Goal: Information Seeking & Learning: Learn about a topic

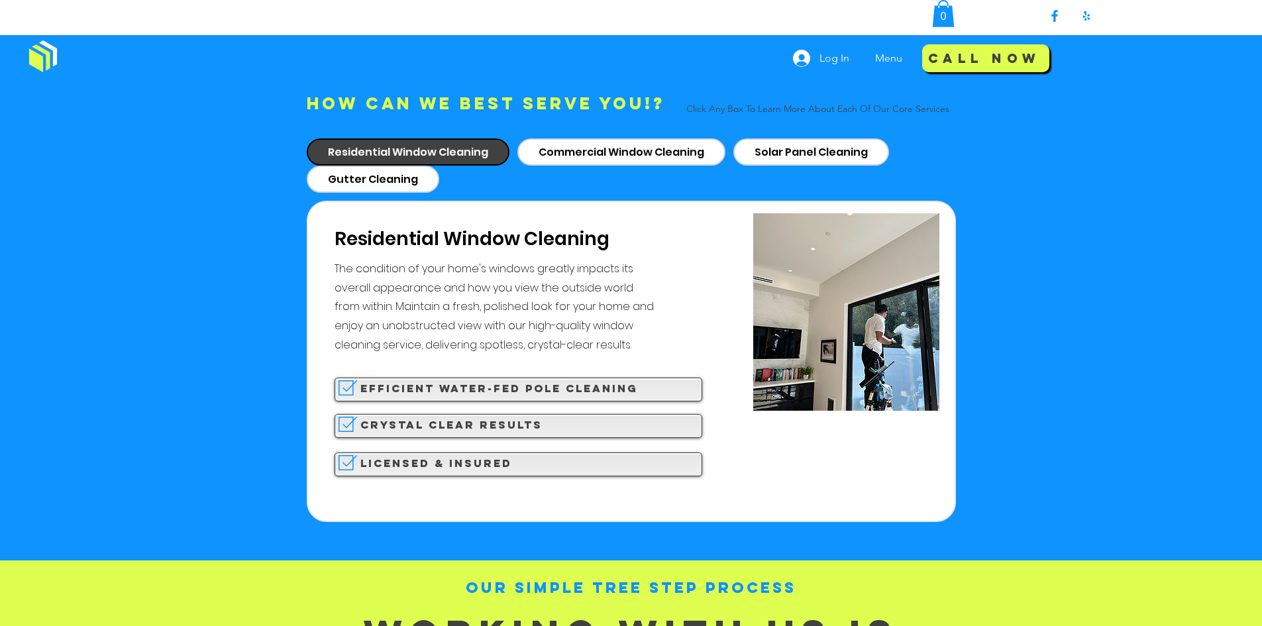
scroll to position [1259, 0]
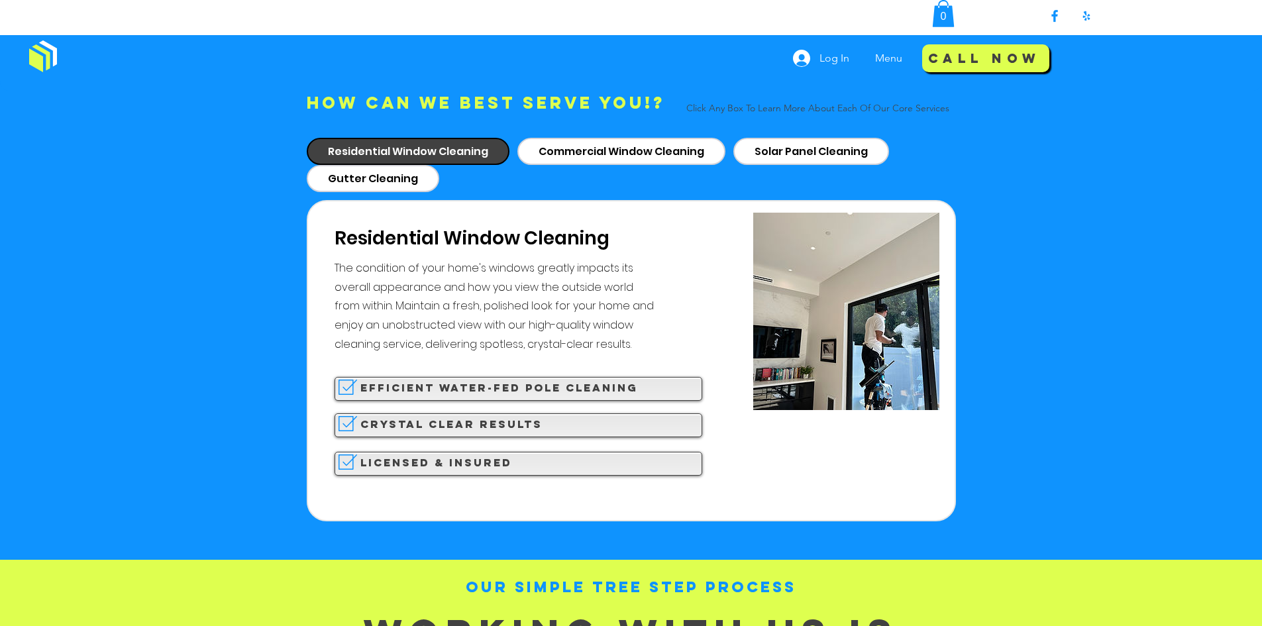
click at [513, 381] on span "Efficient Water-fed Pole cleaning" at bounding box center [499, 387] width 278 height 13
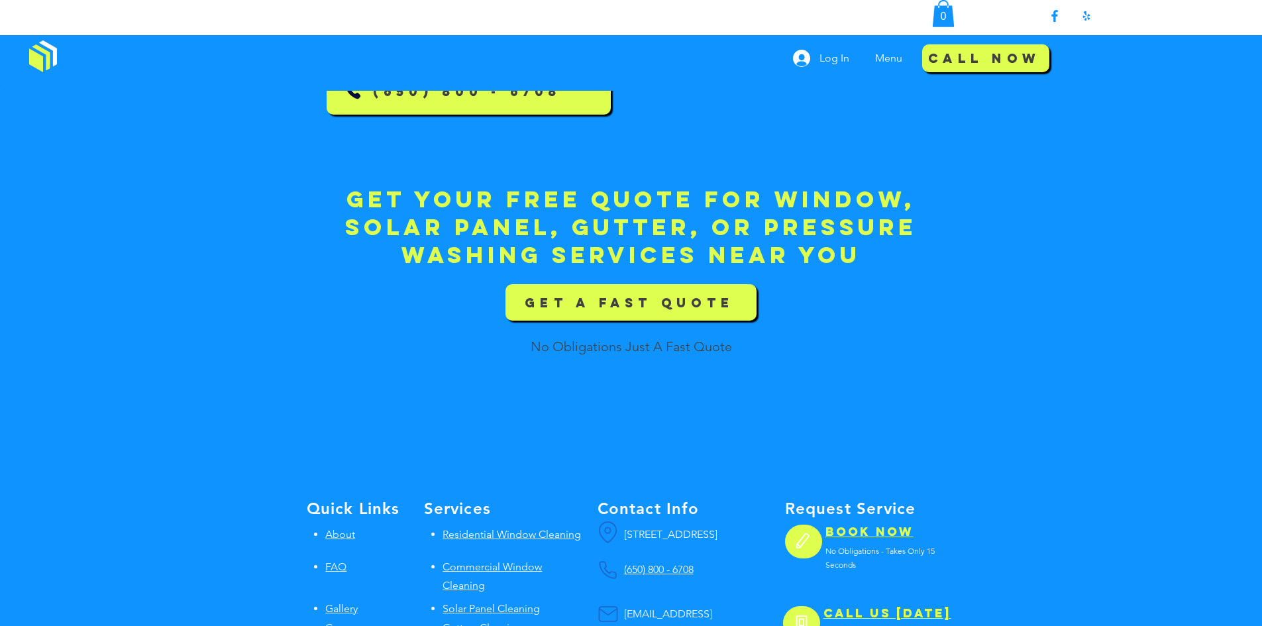
scroll to position [4571, 0]
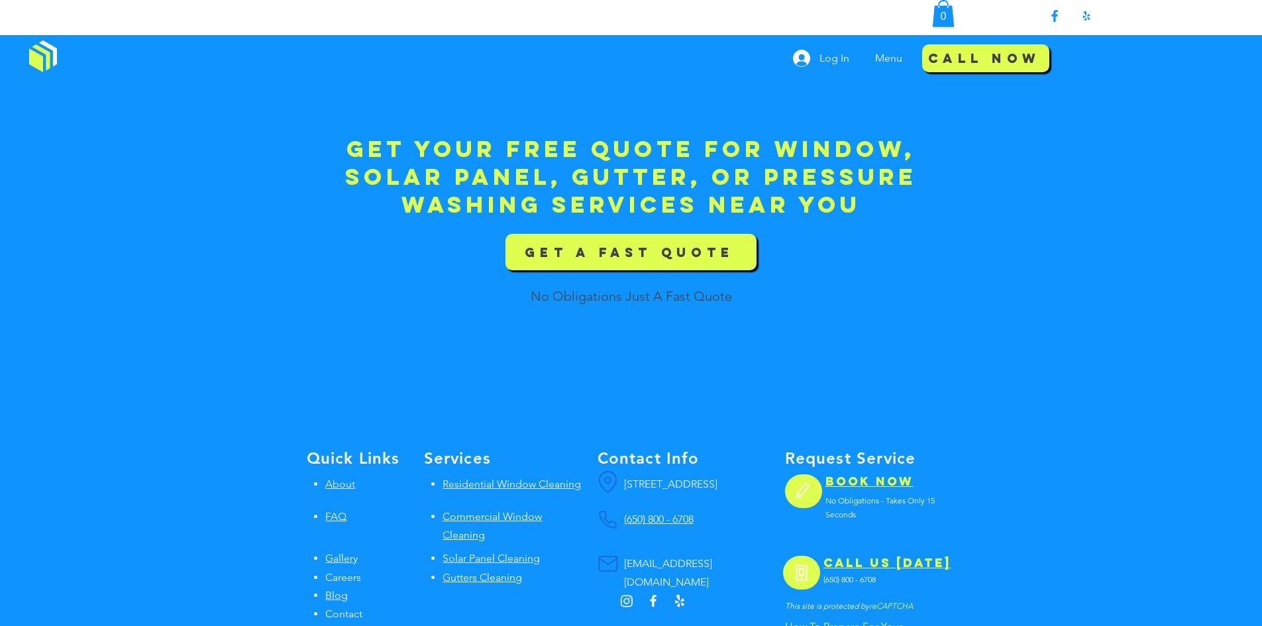
click at [339, 478] on span "About" at bounding box center [340, 484] width 30 height 13
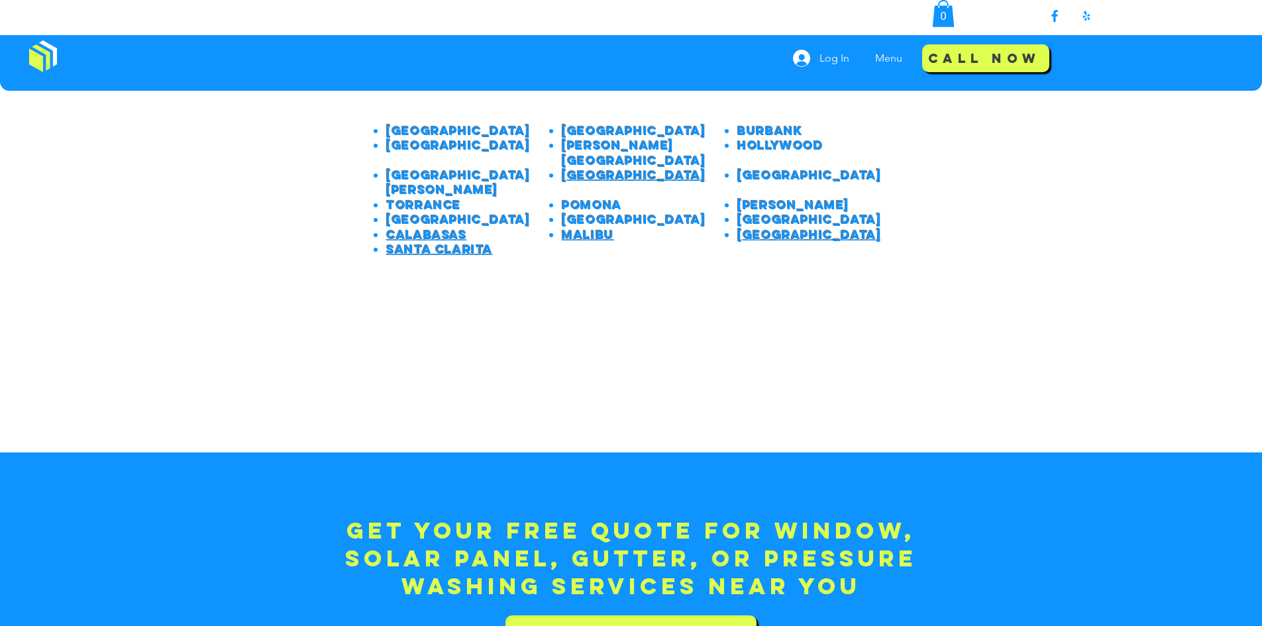
scroll to position [470, 0]
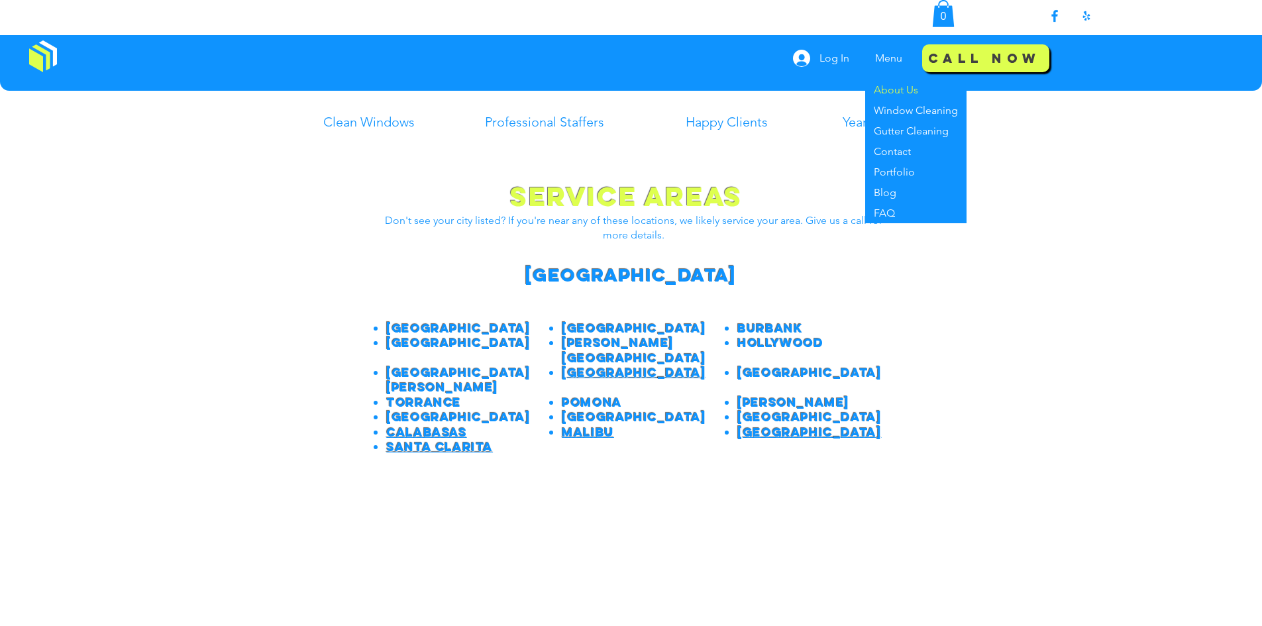
click at [881, 61] on p "Menu" at bounding box center [889, 58] width 40 height 33
click at [893, 113] on p "Window Cleaning" at bounding box center [916, 110] width 95 height 21
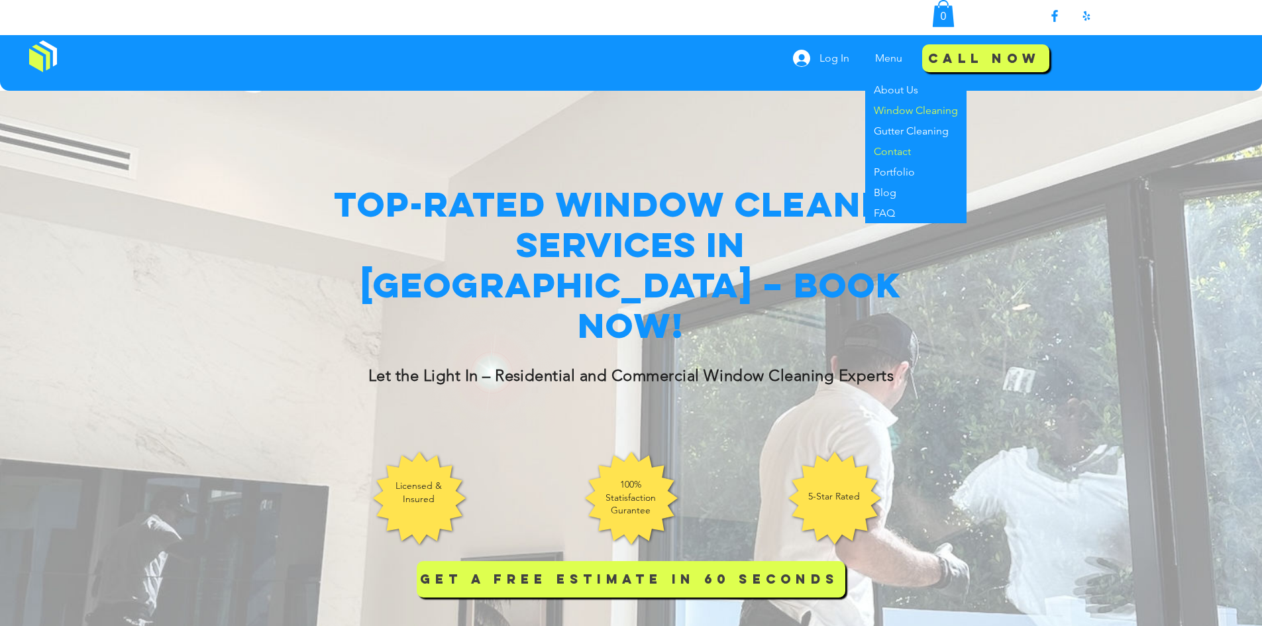
click at [890, 151] on p "Contact" at bounding box center [893, 151] width 48 height 21
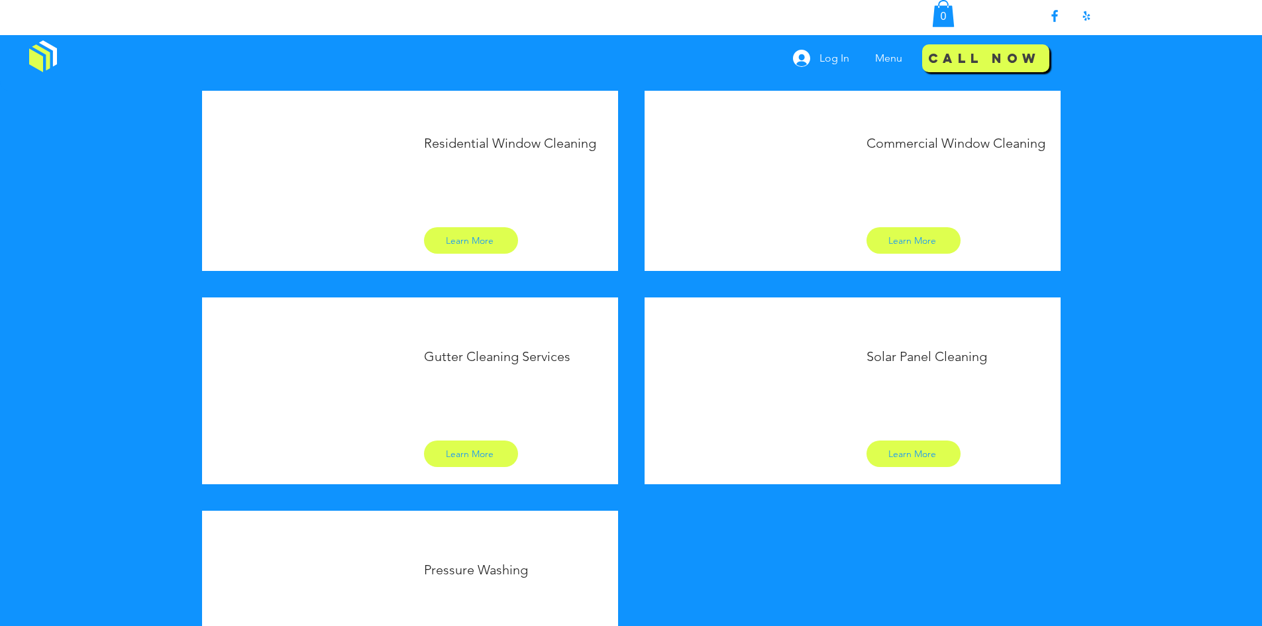
scroll to position [690, 0]
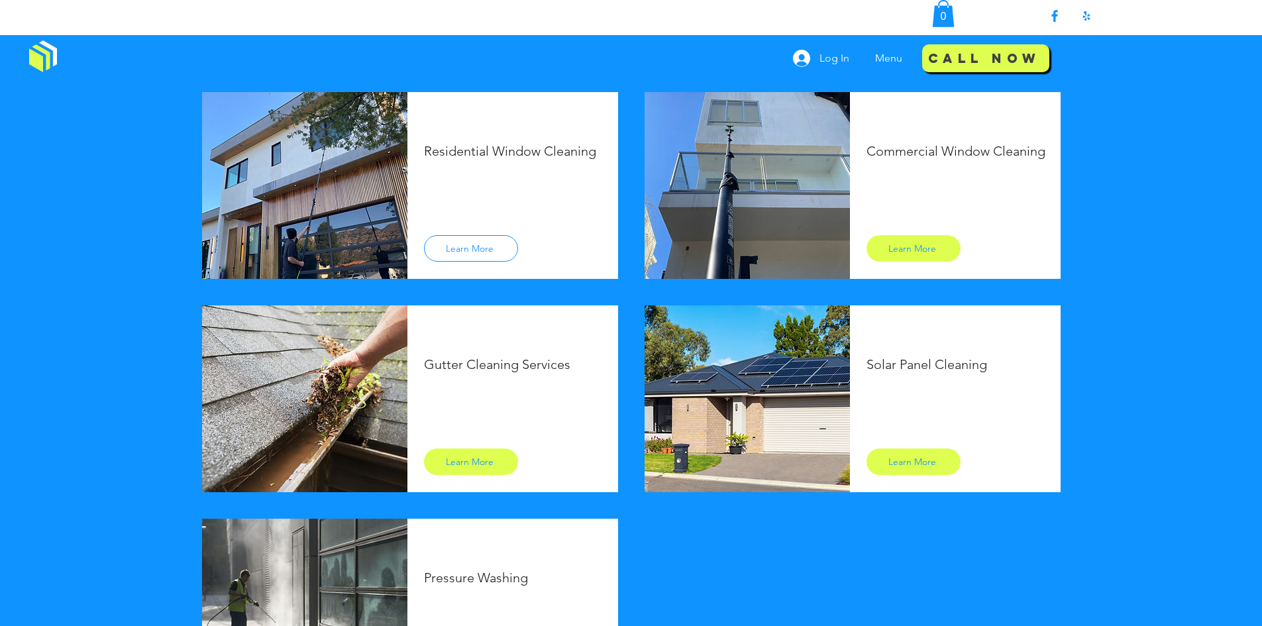
click at [482, 246] on span "Learn More" at bounding box center [470, 248] width 48 height 12
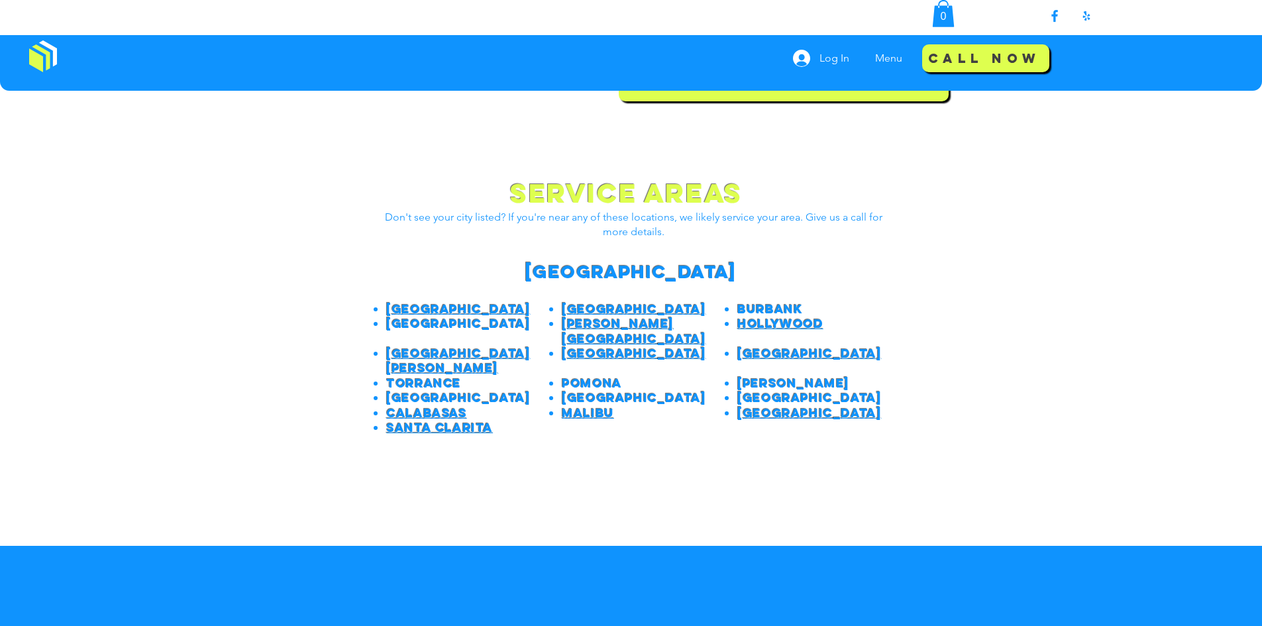
scroll to position [1524, 0]
